Goal: Find specific page/section: Find specific page/section

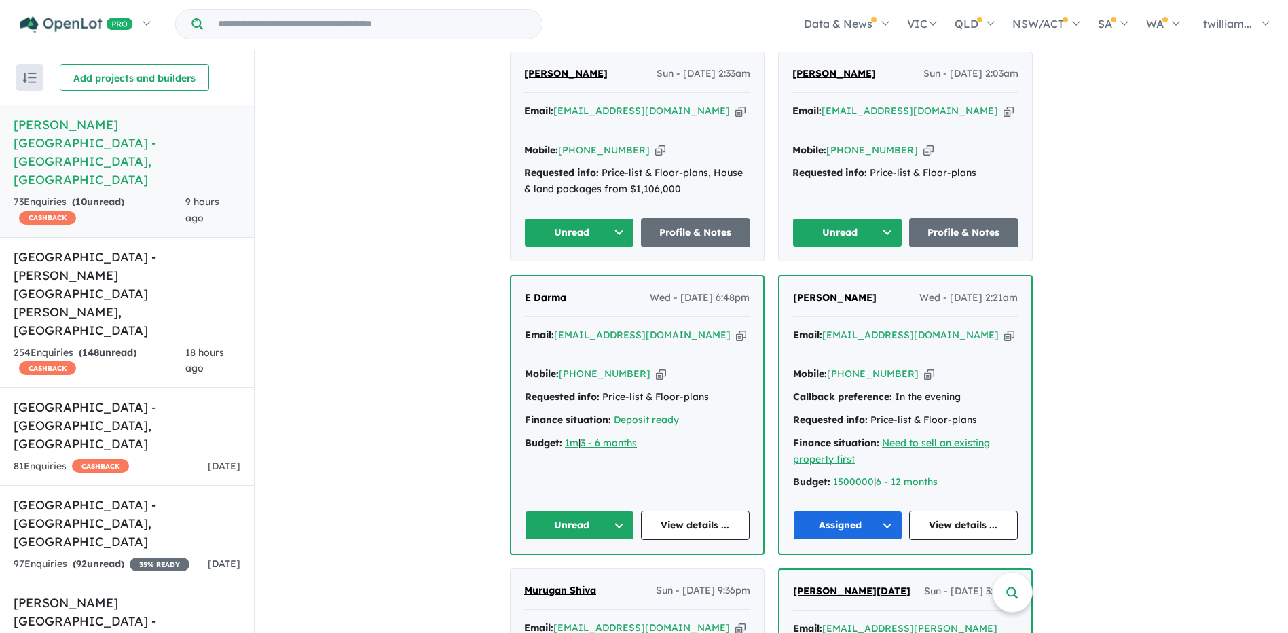
scroll to position [543, 0]
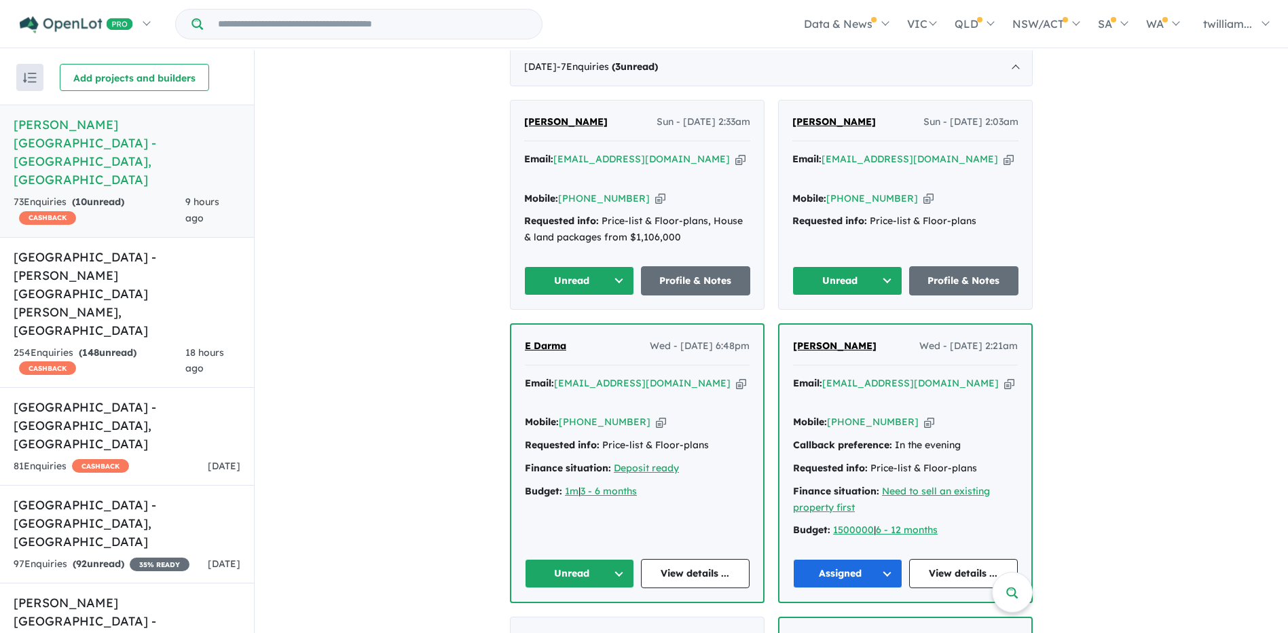
click at [736, 376] on icon "button" at bounding box center [741, 383] width 10 height 14
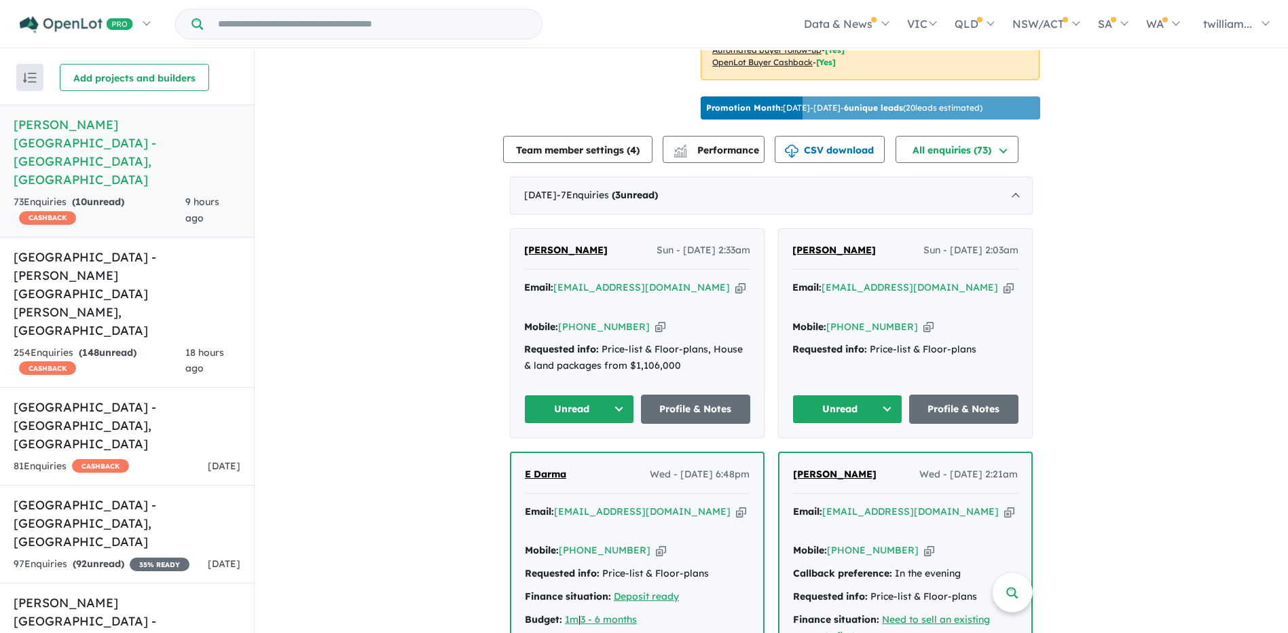
scroll to position [408, 0]
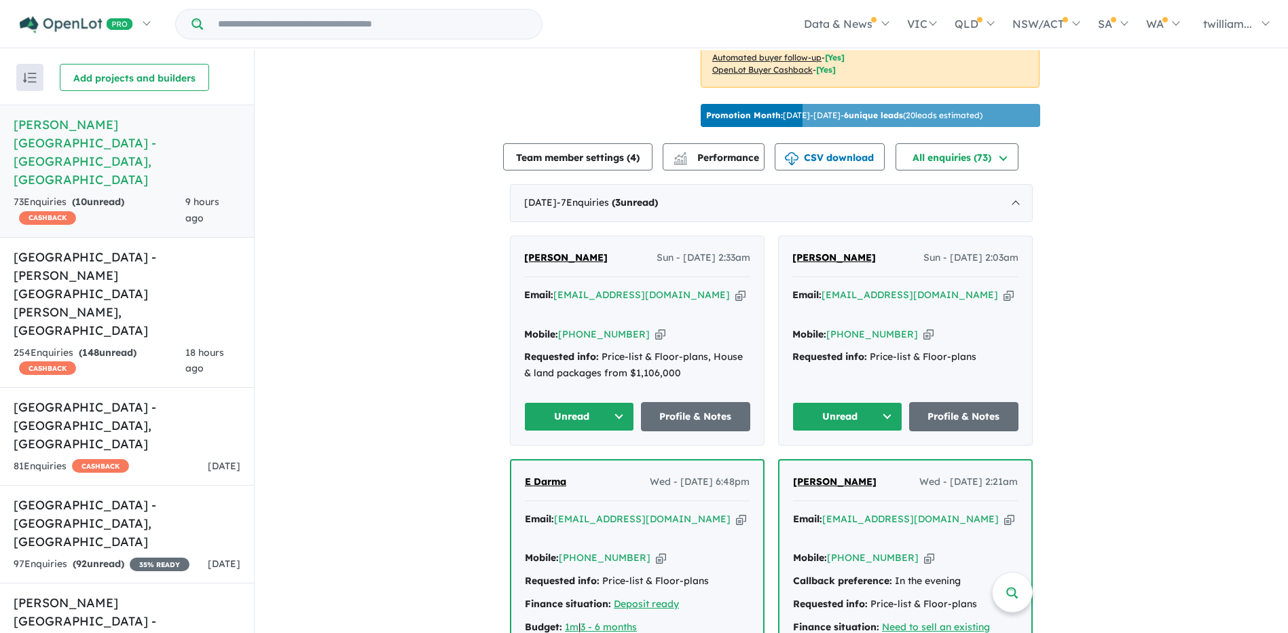
click at [1004, 290] on icon "button" at bounding box center [1009, 295] width 10 height 14
click at [924, 327] on icon "button" at bounding box center [929, 334] width 10 height 14
click at [882, 402] on button "Unread" at bounding box center [848, 416] width 110 height 29
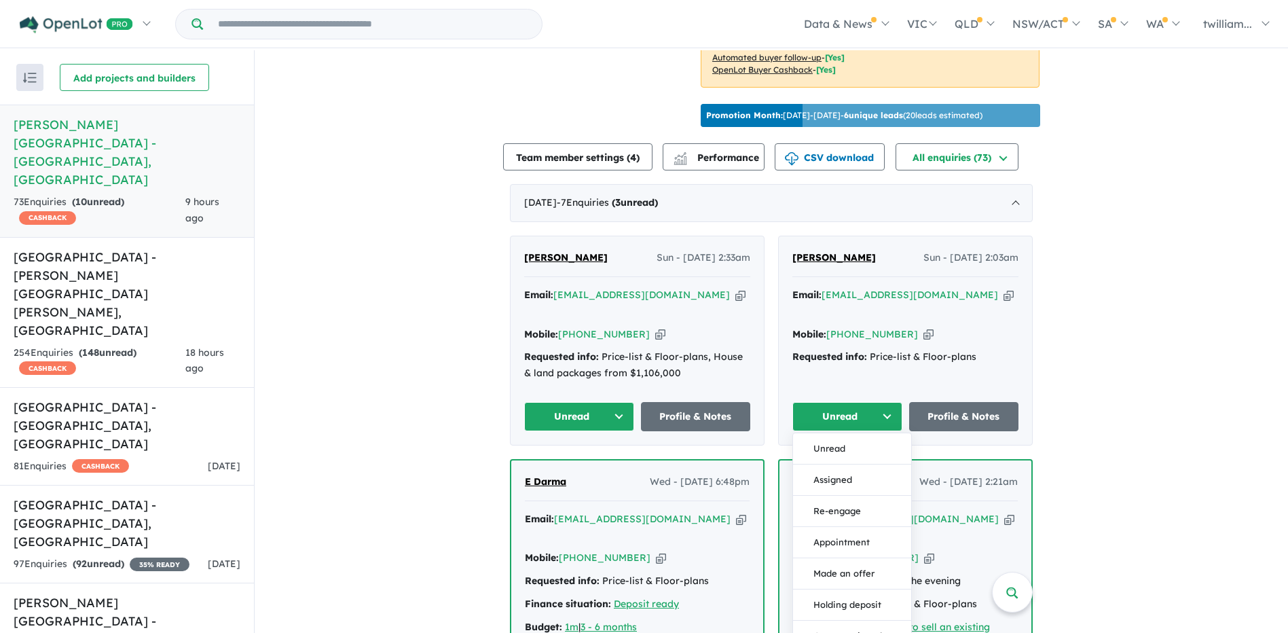
click at [865, 465] on button "Assigned" at bounding box center [852, 480] width 118 height 31
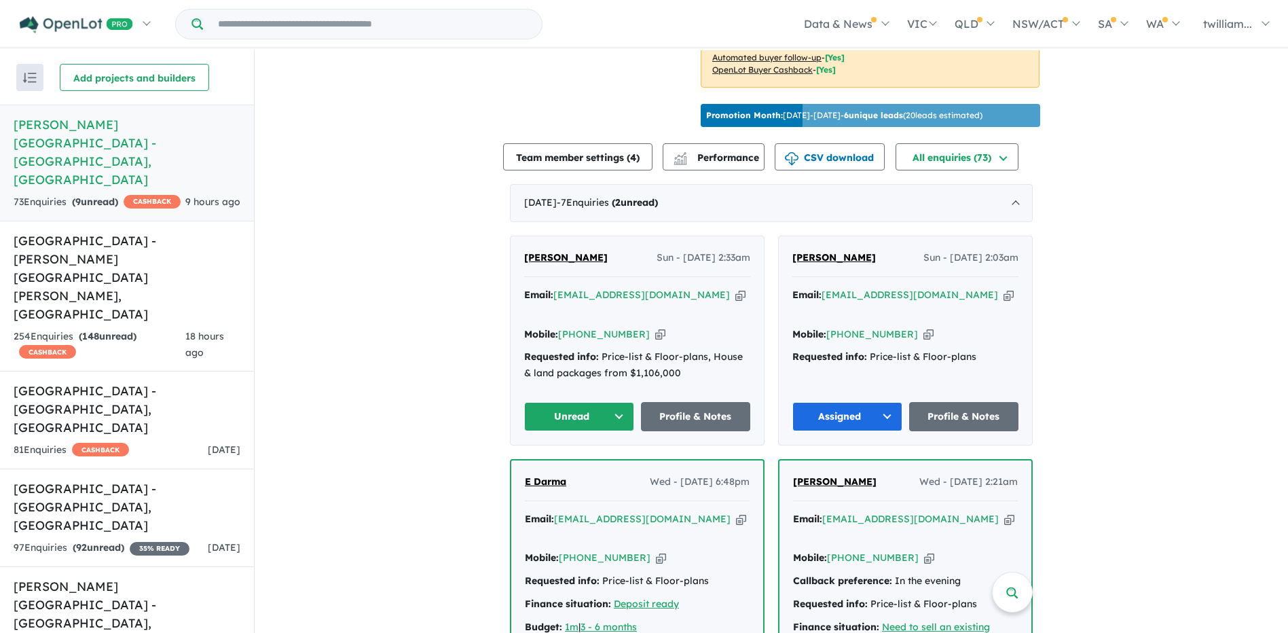
click at [736, 288] on icon "button" at bounding box center [741, 295] width 10 height 14
click at [619, 402] on button "Unread" at bounding box center [579, 416] width 110 height 29
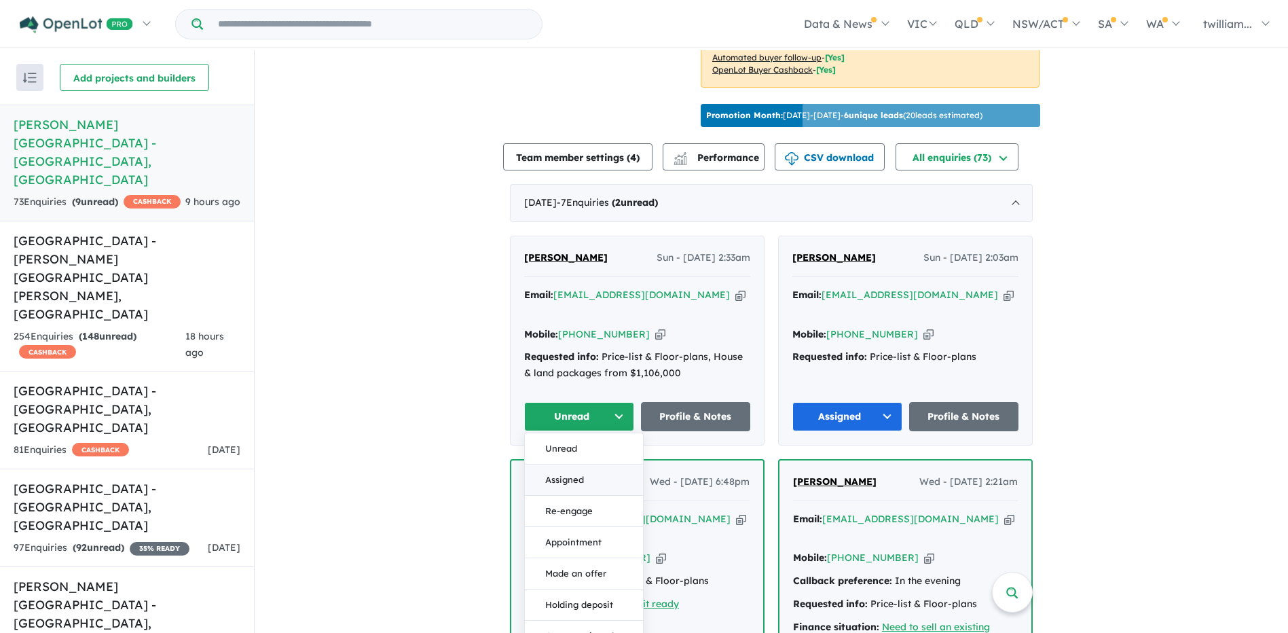
click at [605, 465] on button "Assigned" at bounding box center [584, 480] width 118 height 31
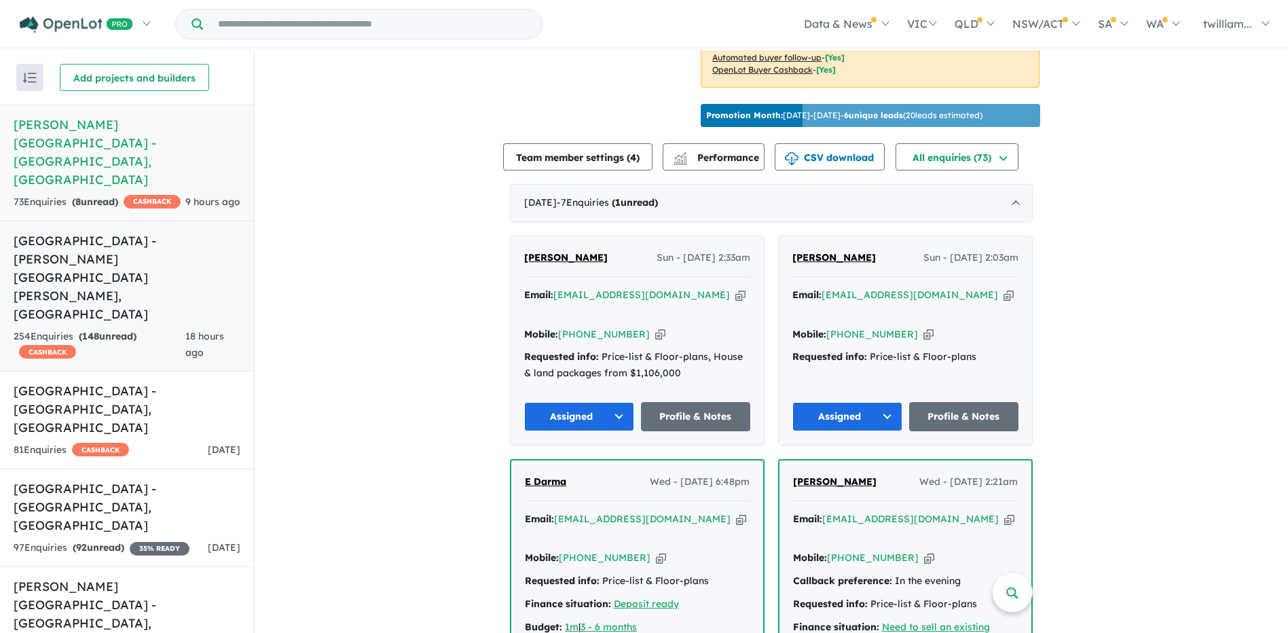
click at [181, 329] on div "254 Enquir ies ( 148 unread) CASHBACK" at bounding box center [100, 345] width 172 height 33
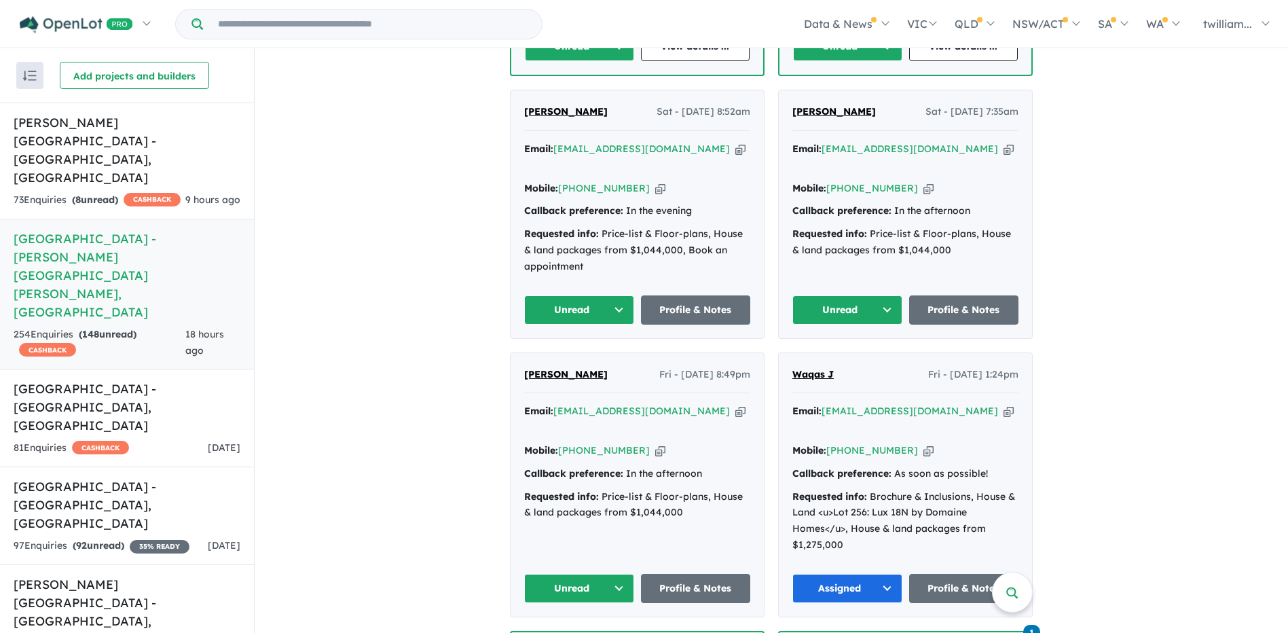
scroll to position [1269, 0]
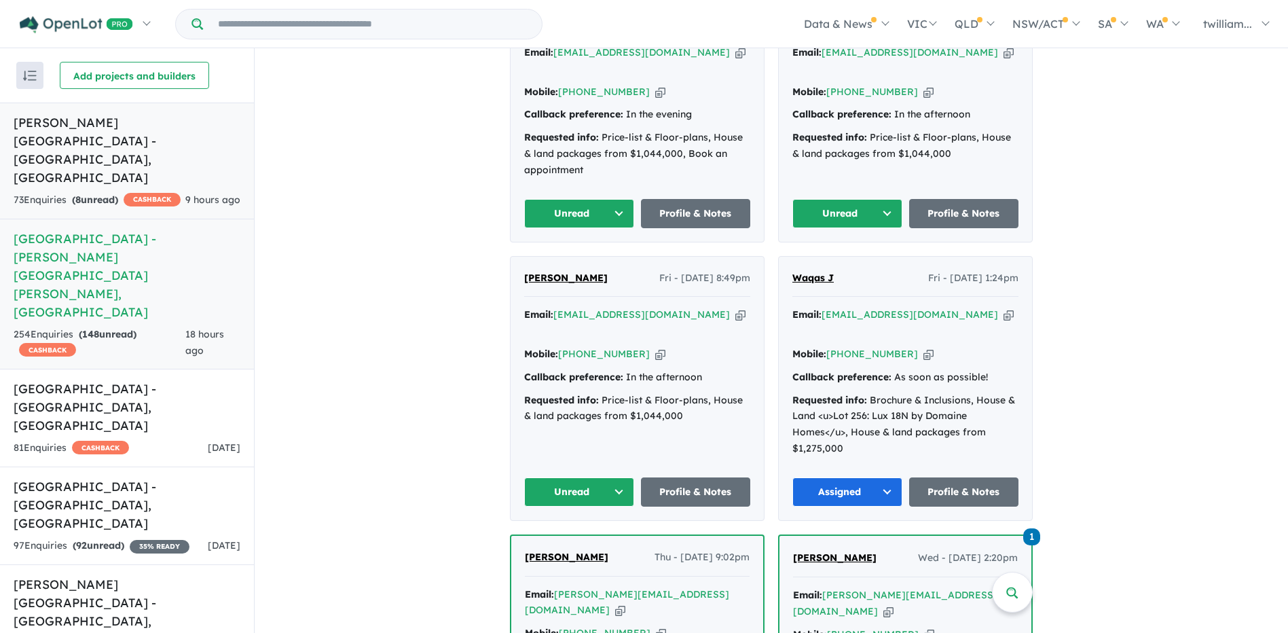
click at [115, 192] on div "73 Enquir ies ( 8 unread) CASHBACK" at bounding box center [97, 200] width 167 height 16
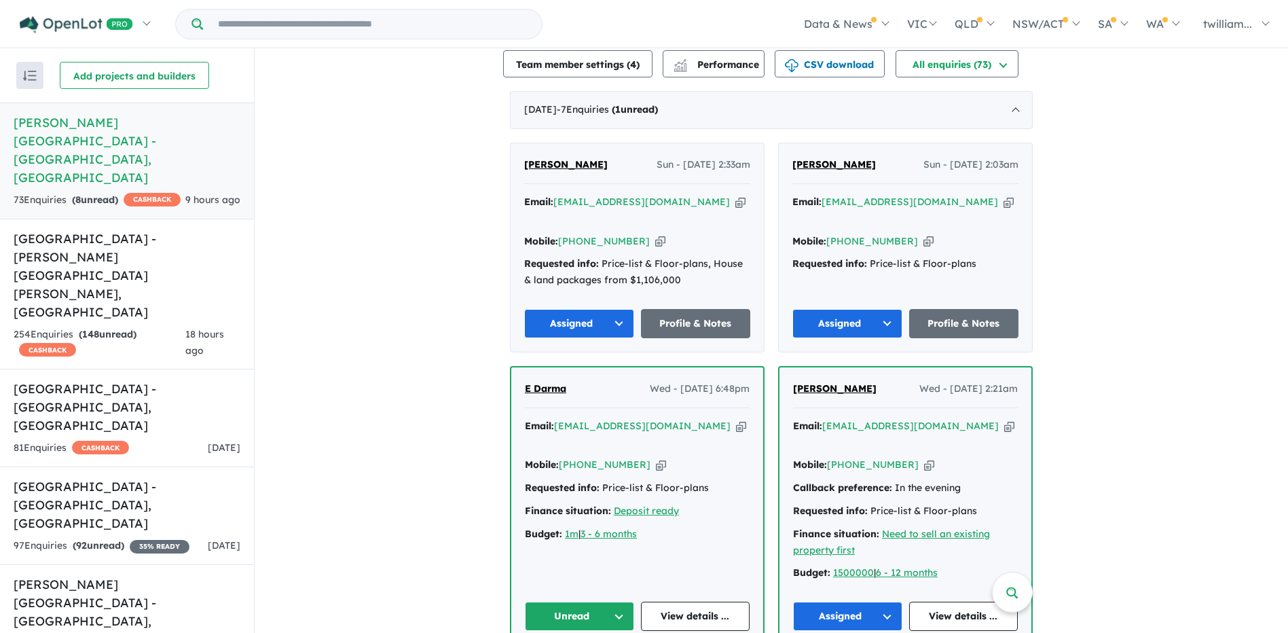
scroll to position [522, 0]
